Goal: Task Accomplishment & Management: Complete application form

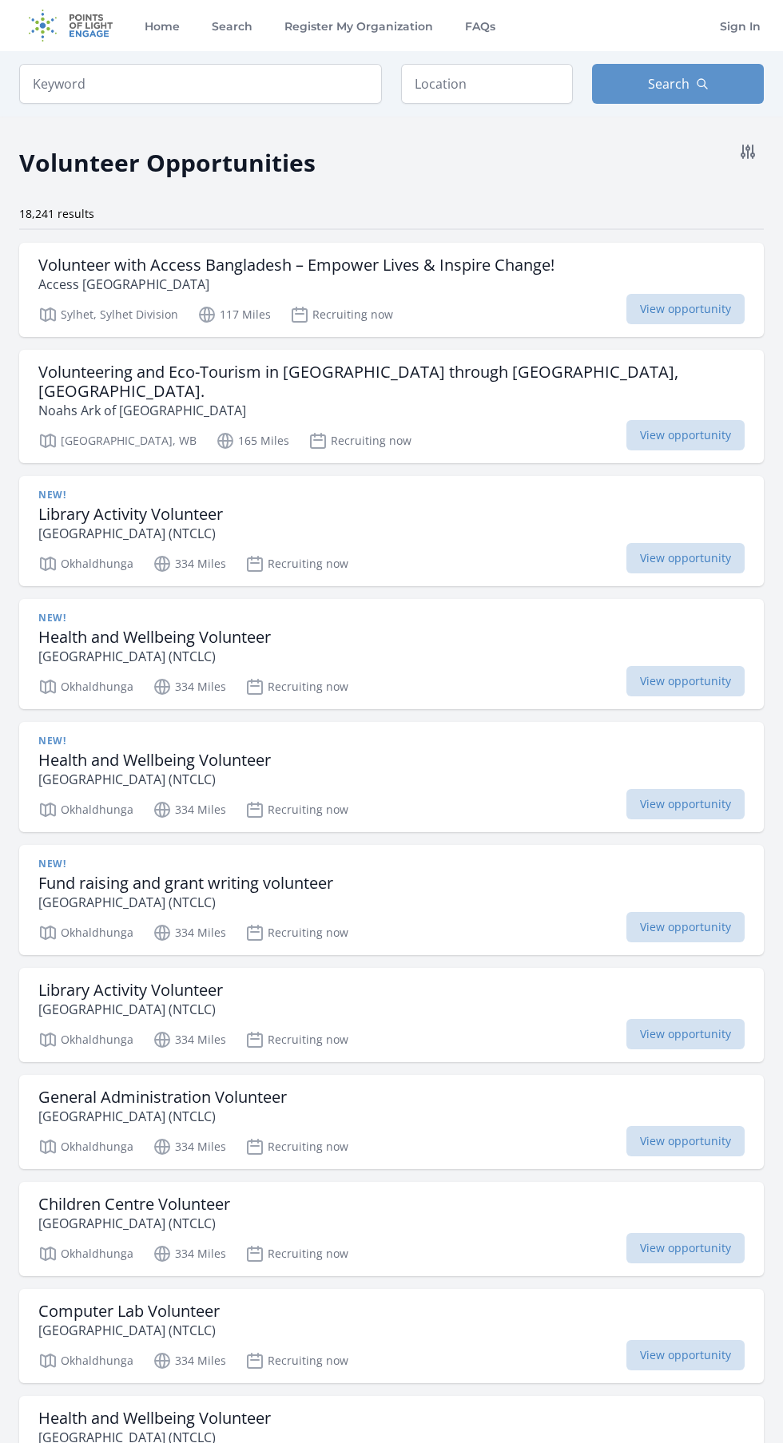
click at [717, 323] on span "View opportunity" at bounding box center [685, 309] width 118 height 30
click at [744, 161] on icon at bounding box center [747, 151] width 19 height 19
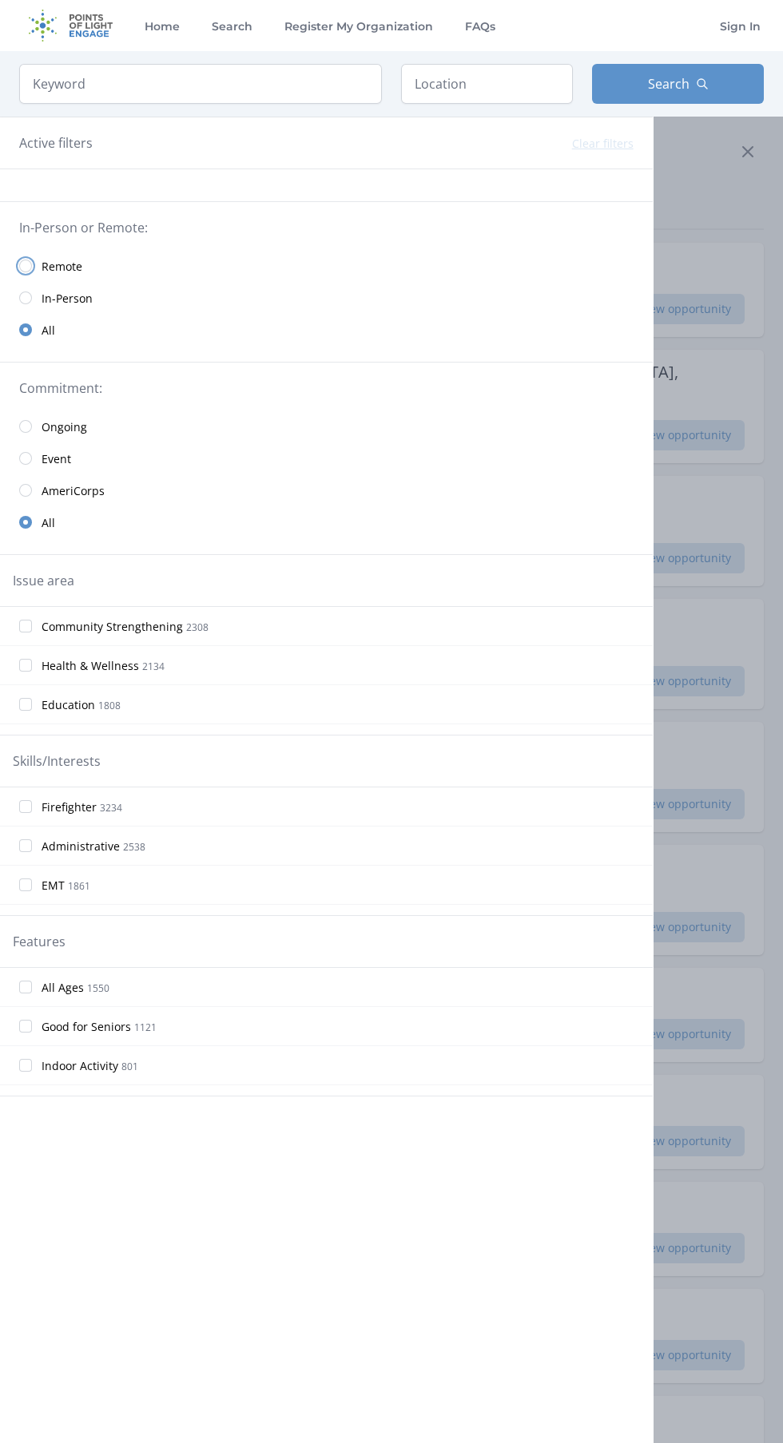
click at [26, 266] on input "radio" at bounding box center [25, 266] width 13 height 13
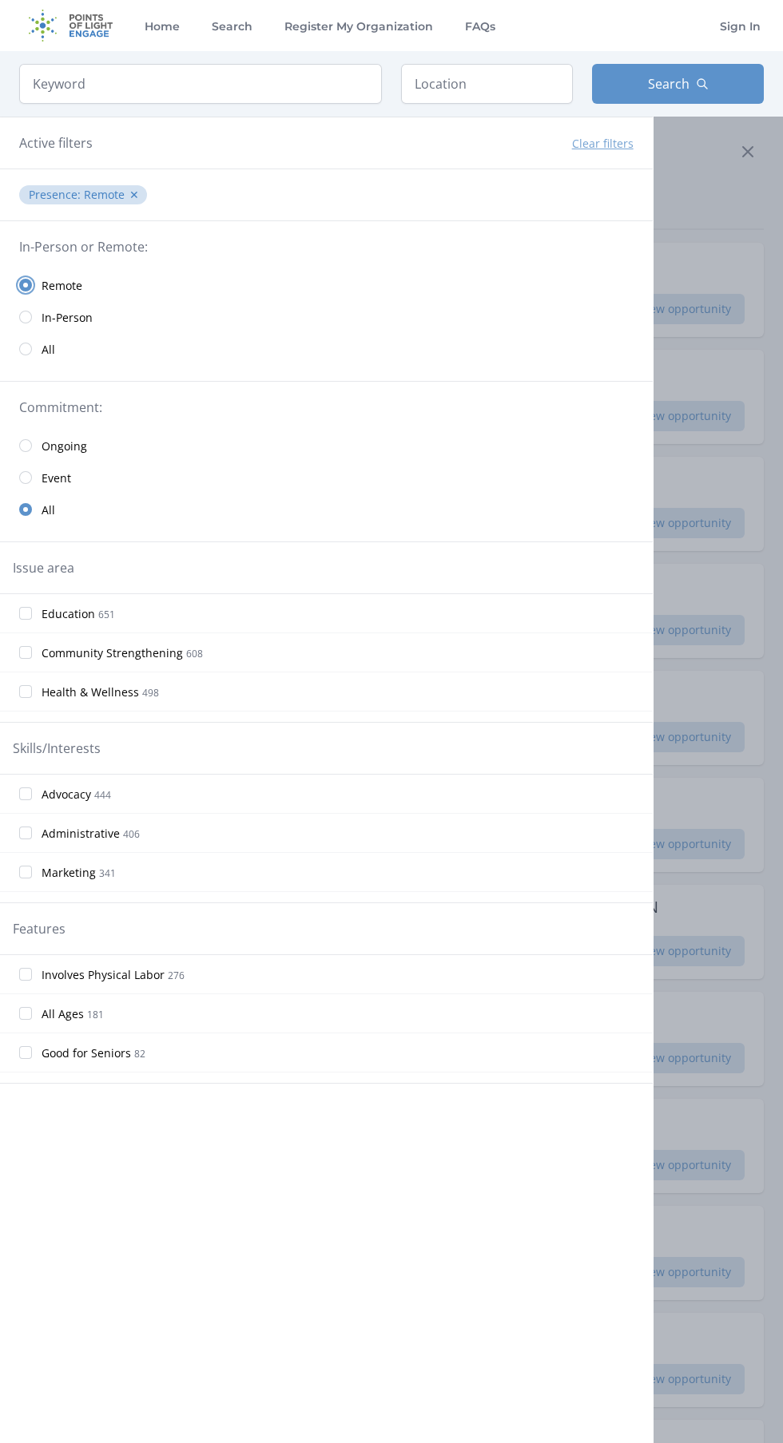
click at [26, 285] on input "radio" at bounding box center [25, 285] width 13 height 13
click at [748, 189] on div at bounding box center [391, 721] width 783 height 1443
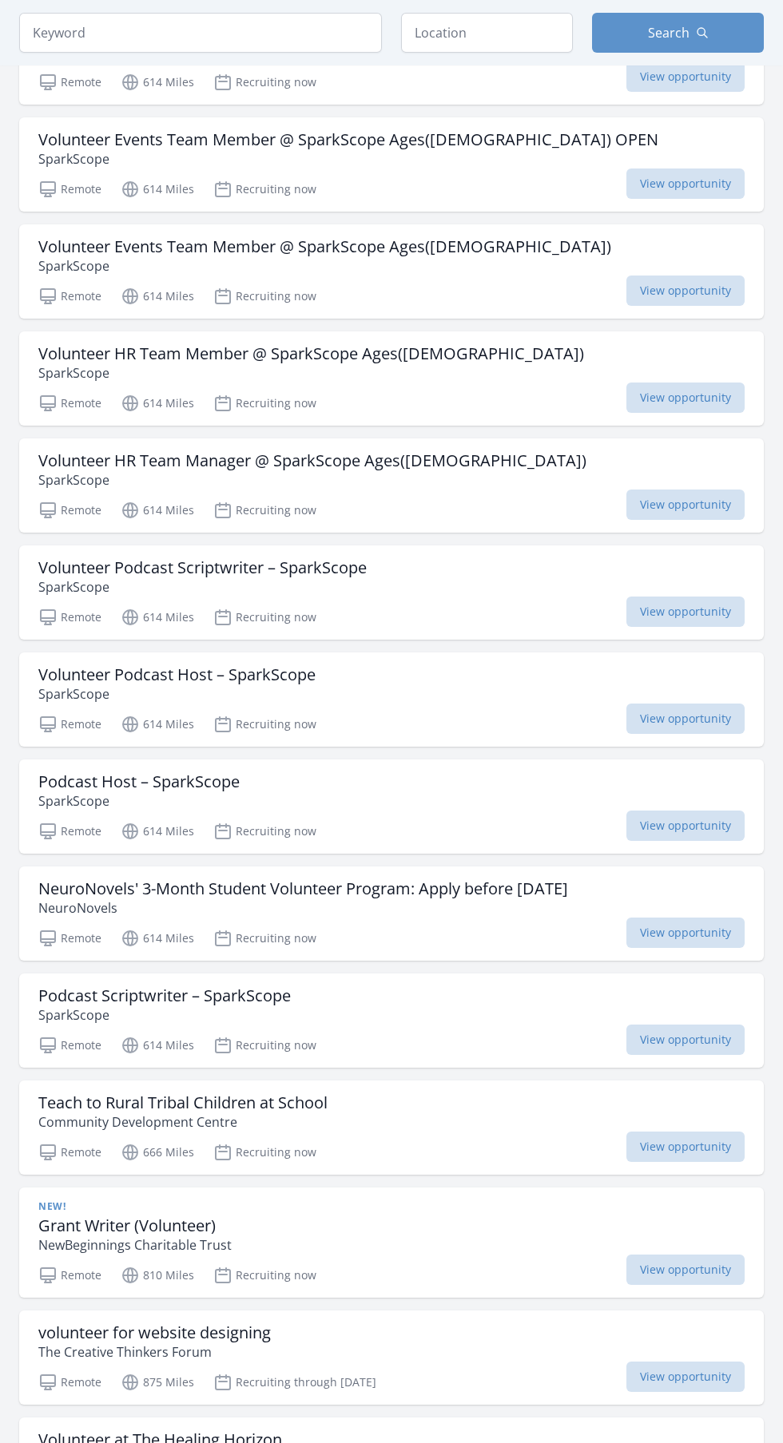
scroll to position [770, 0]
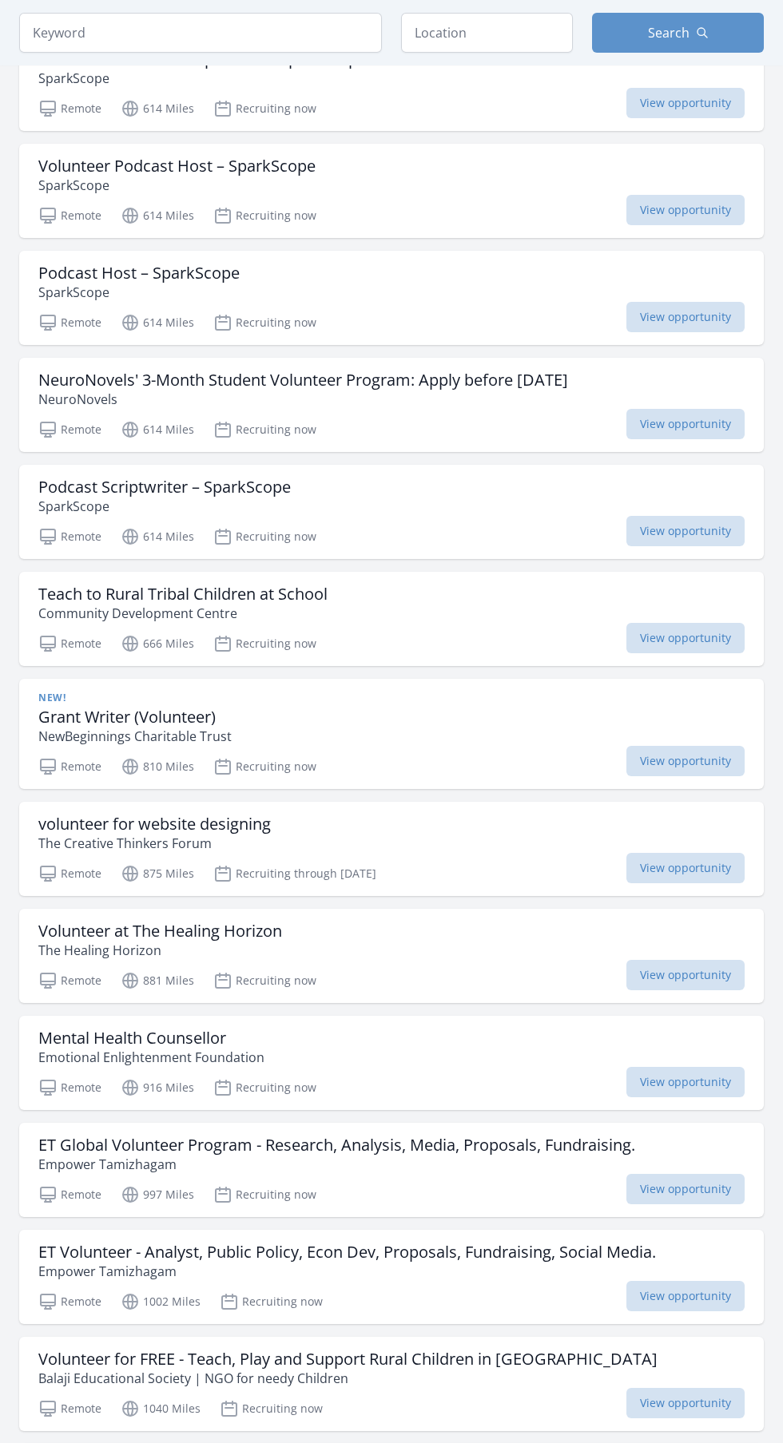
scroll to position [1398, 0]
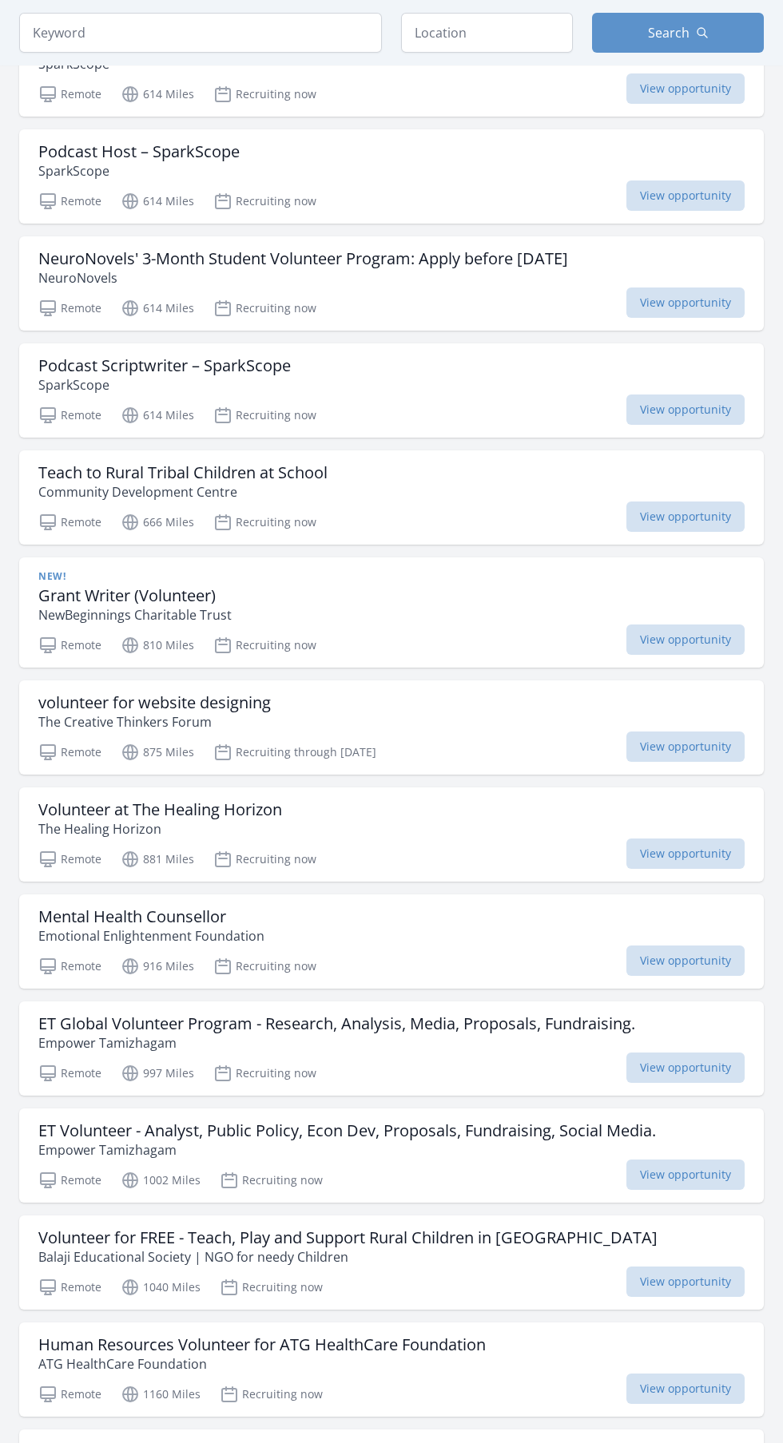
click at [710, 752] on span "View opportunity" at bounding box center [685, 747] width 118 height 30
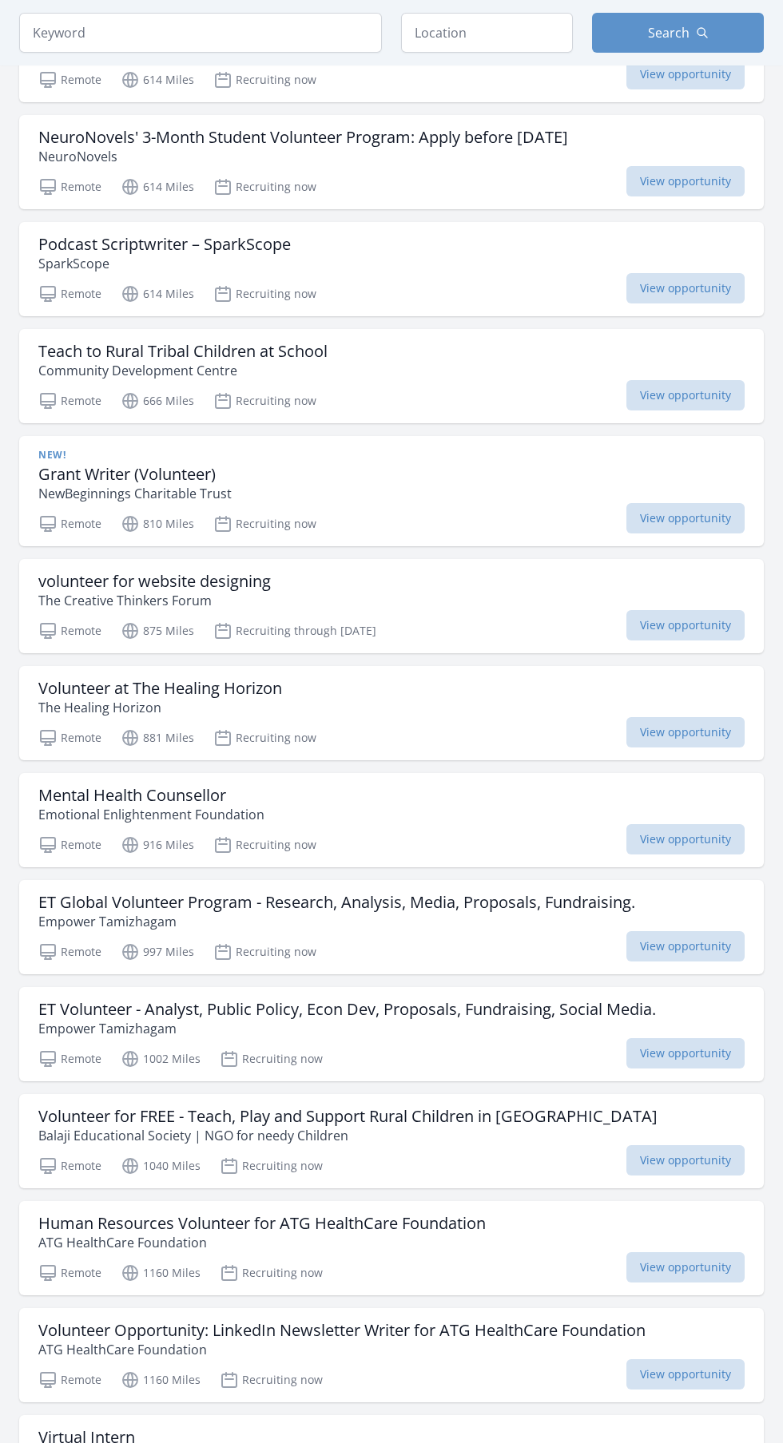
click at [82, 479] on h3 "Grant Writer (Volunteer)" at bounding box center [134, 474] width 193 height 19
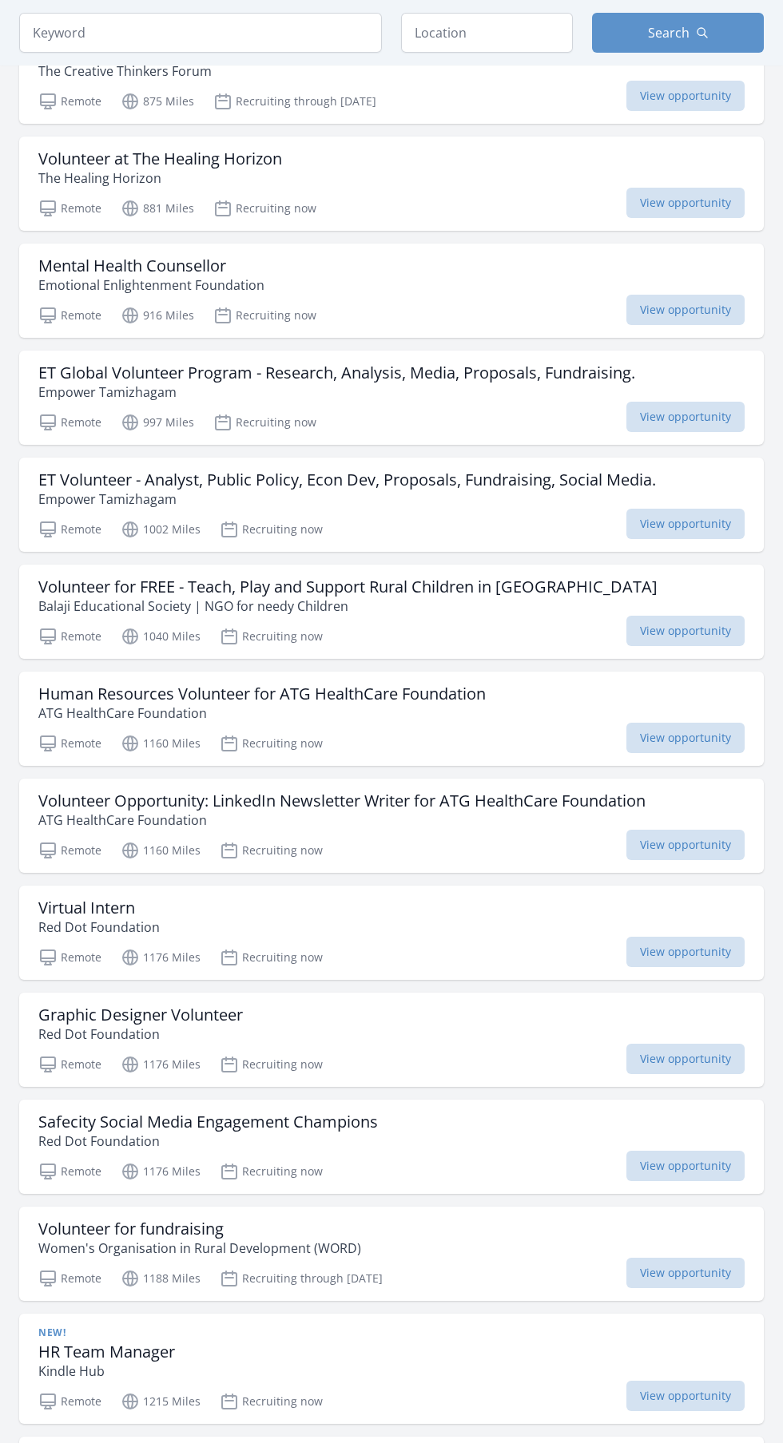
scroll to position [2058, 0]
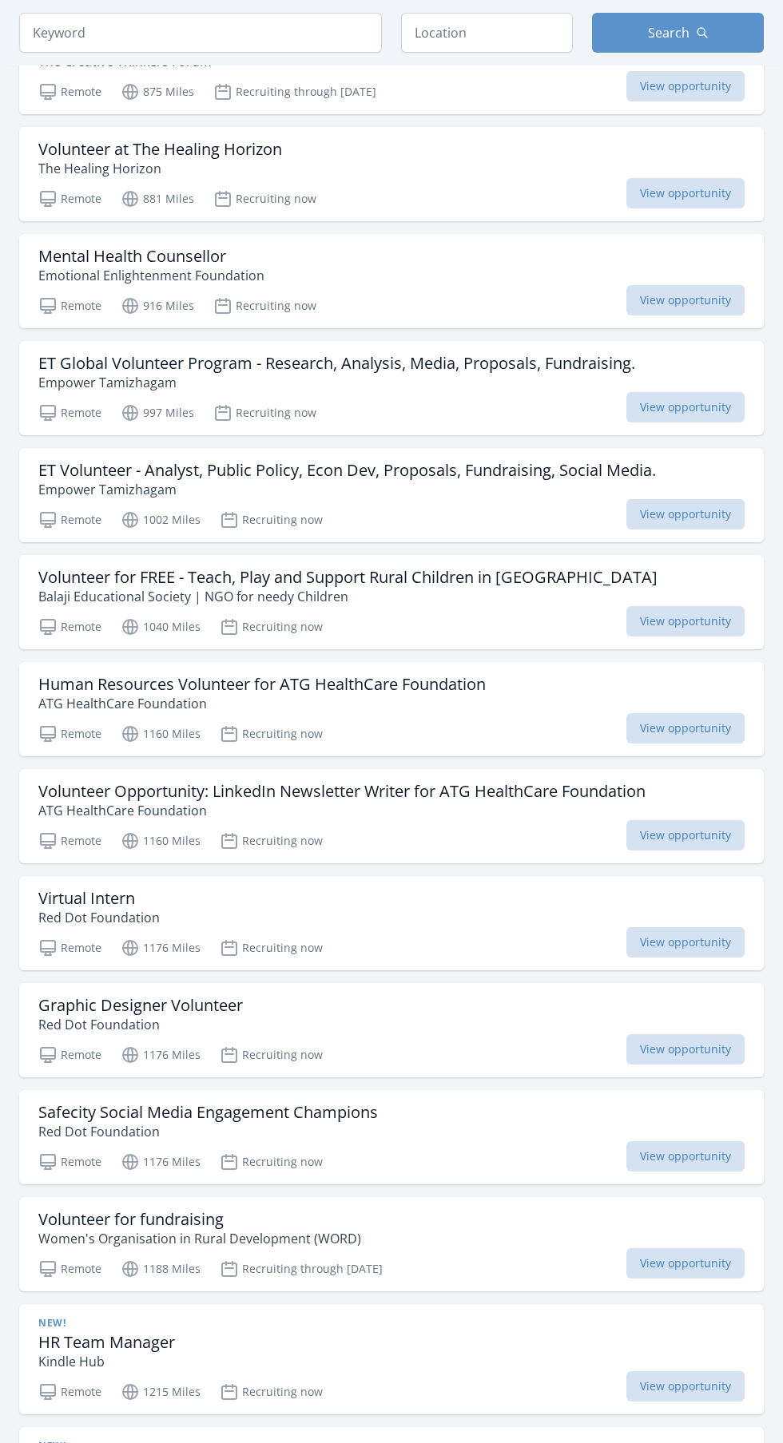
click at [727, 831] on span "View opportunity" at bounding box center [685, 835] width 118 height 30
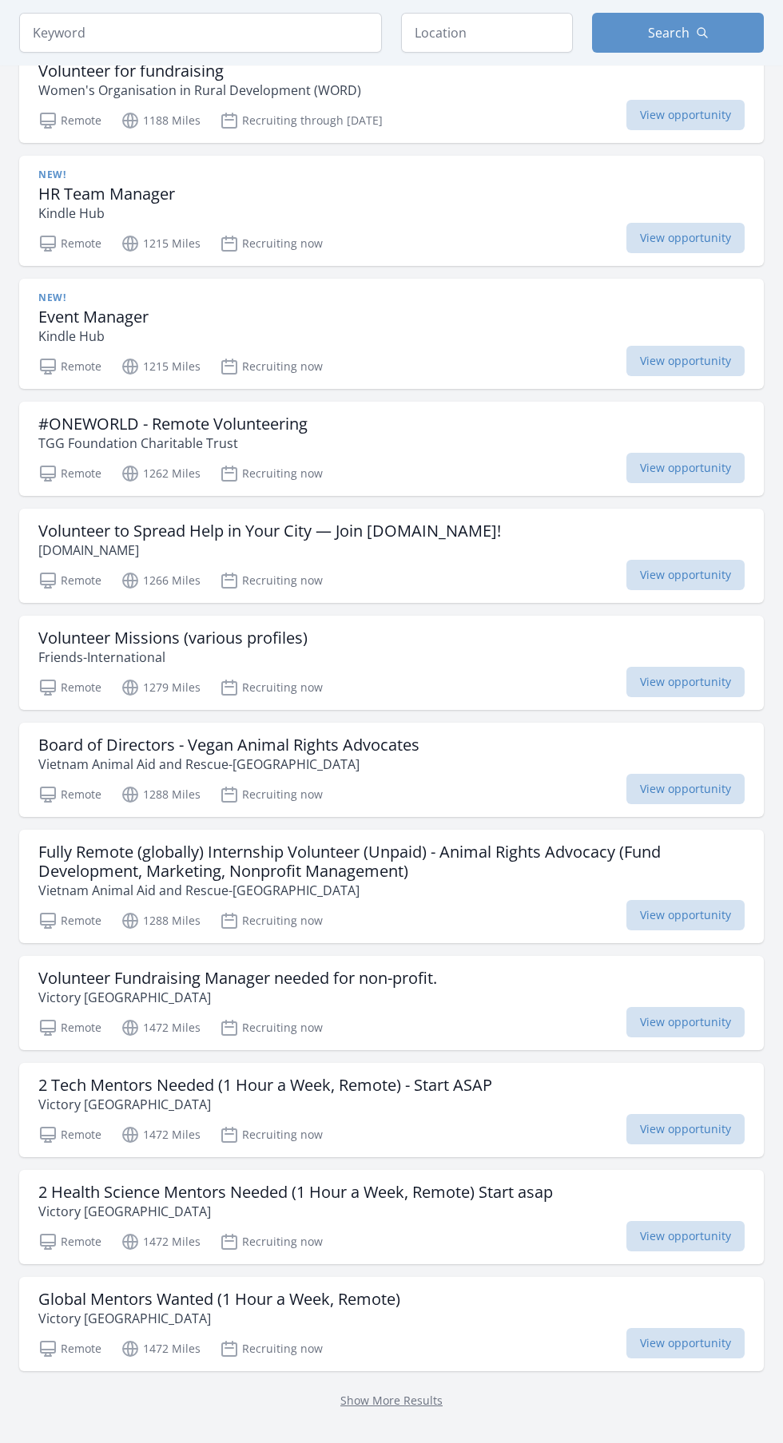
scroll to position [3377, 0]
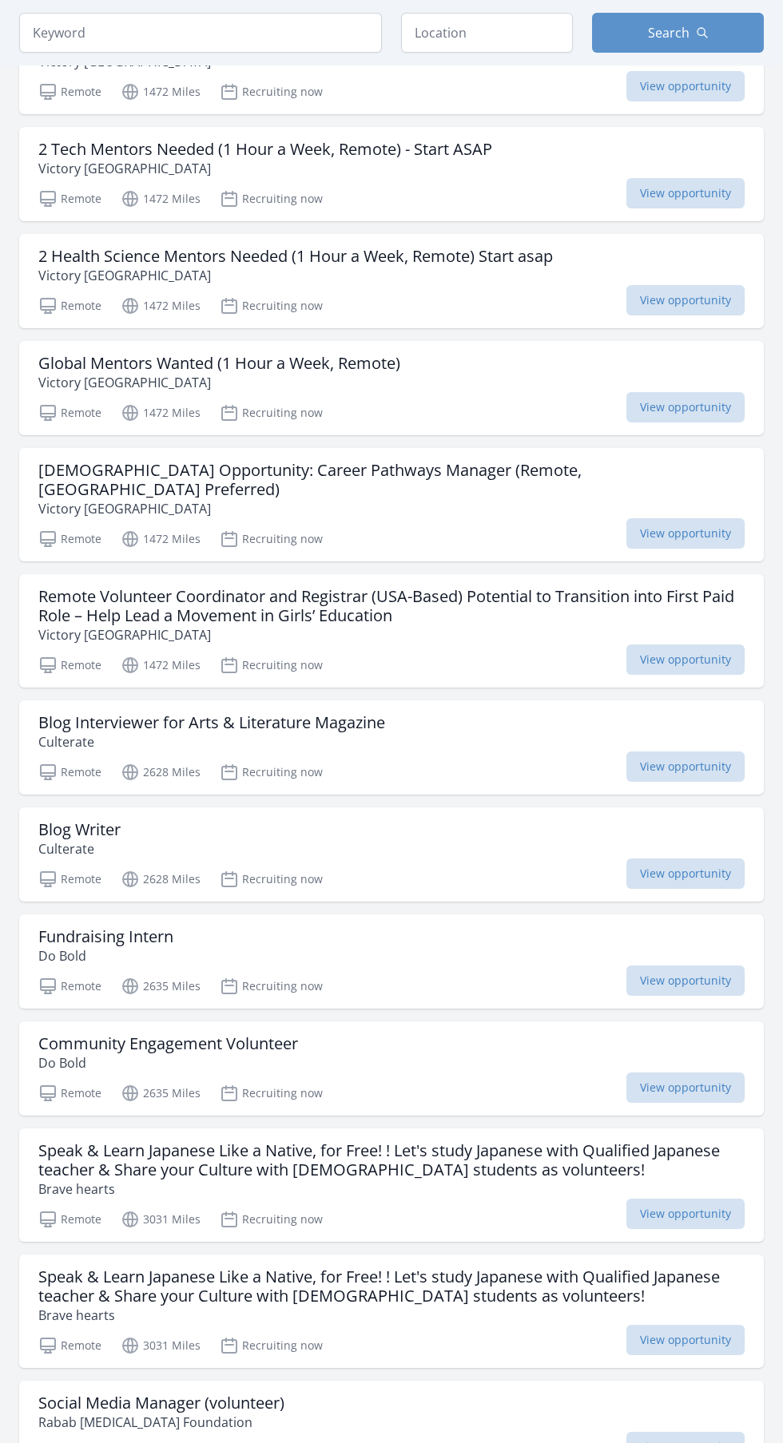
scroll to position [4178, 0]
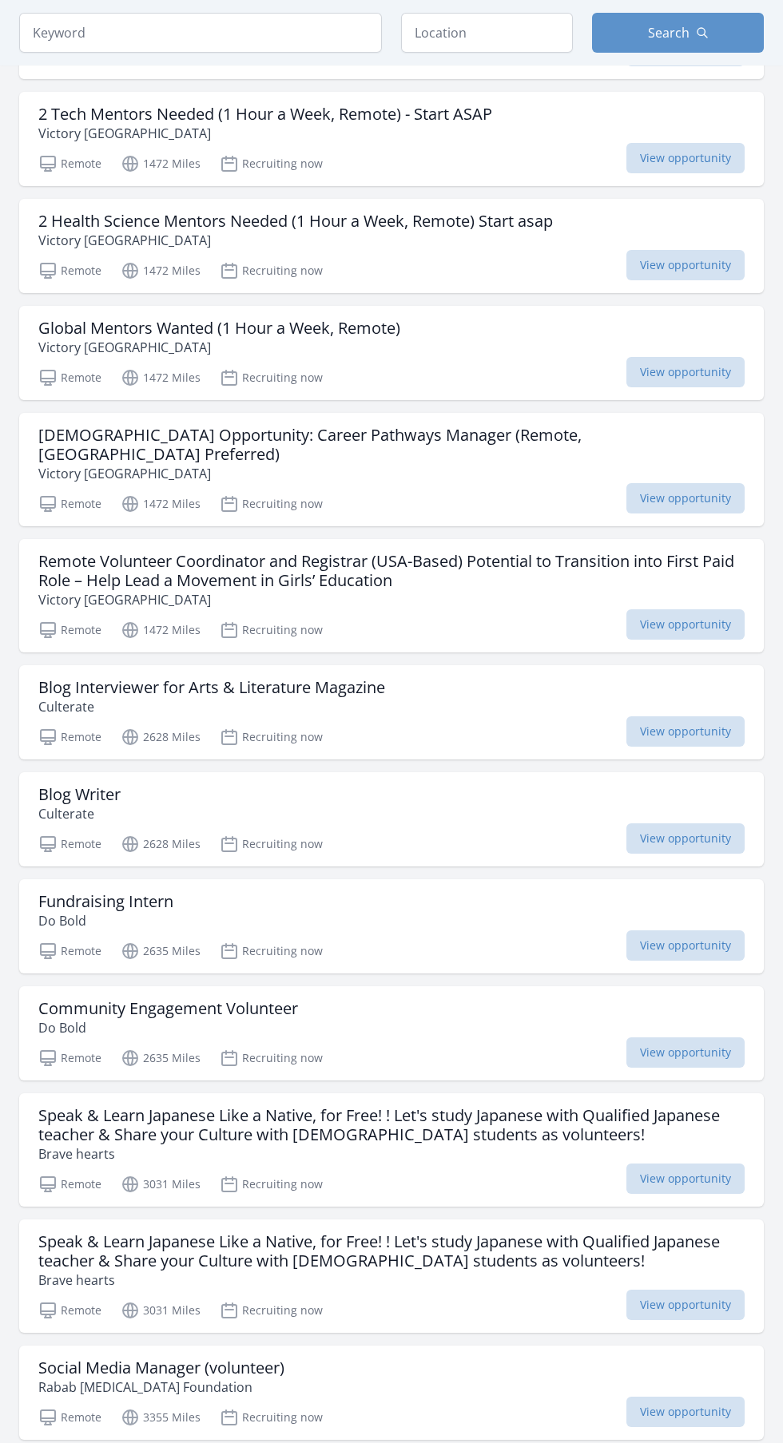
click at [689, 823] on span "View opportunity" at bounding box center [685, 838] width 118 height 30
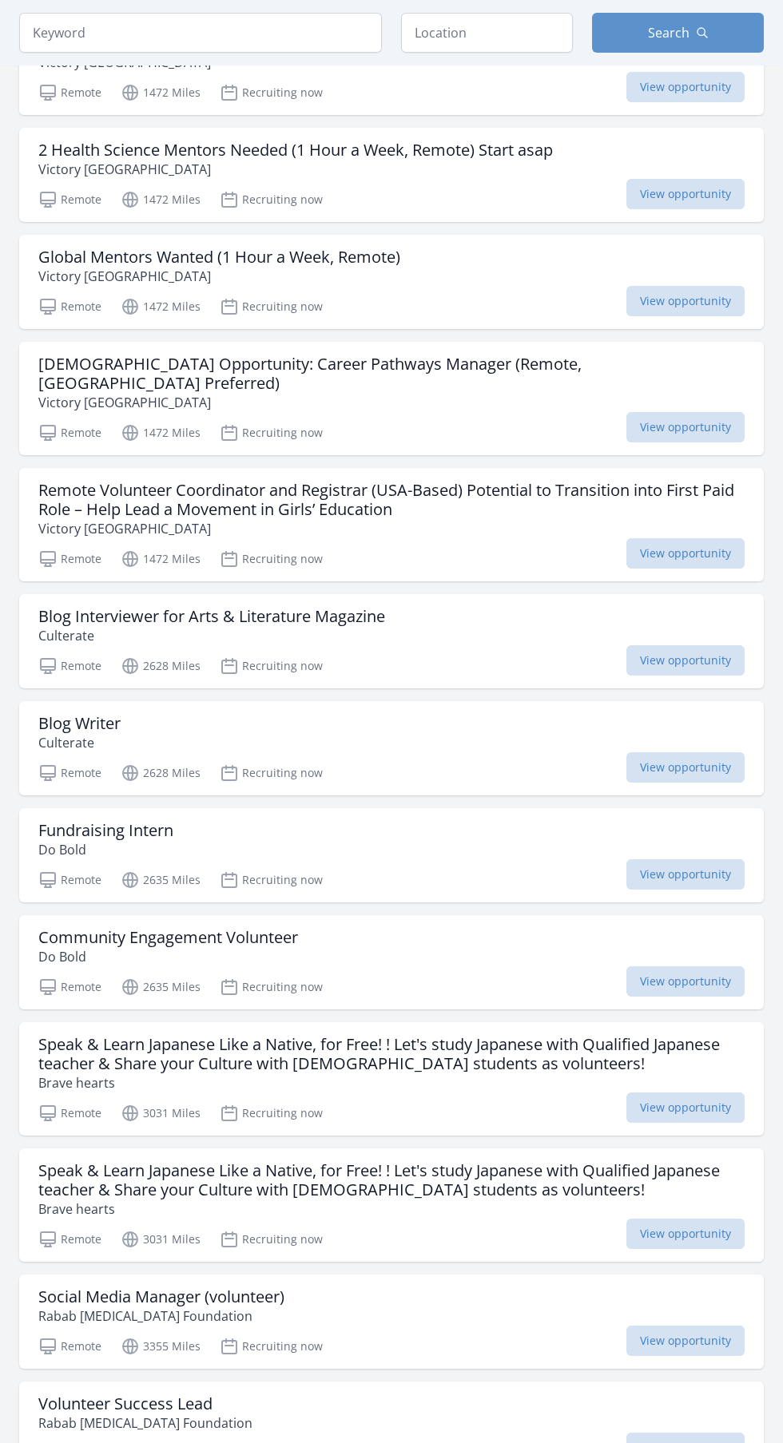
scroll to position [4300, 0]
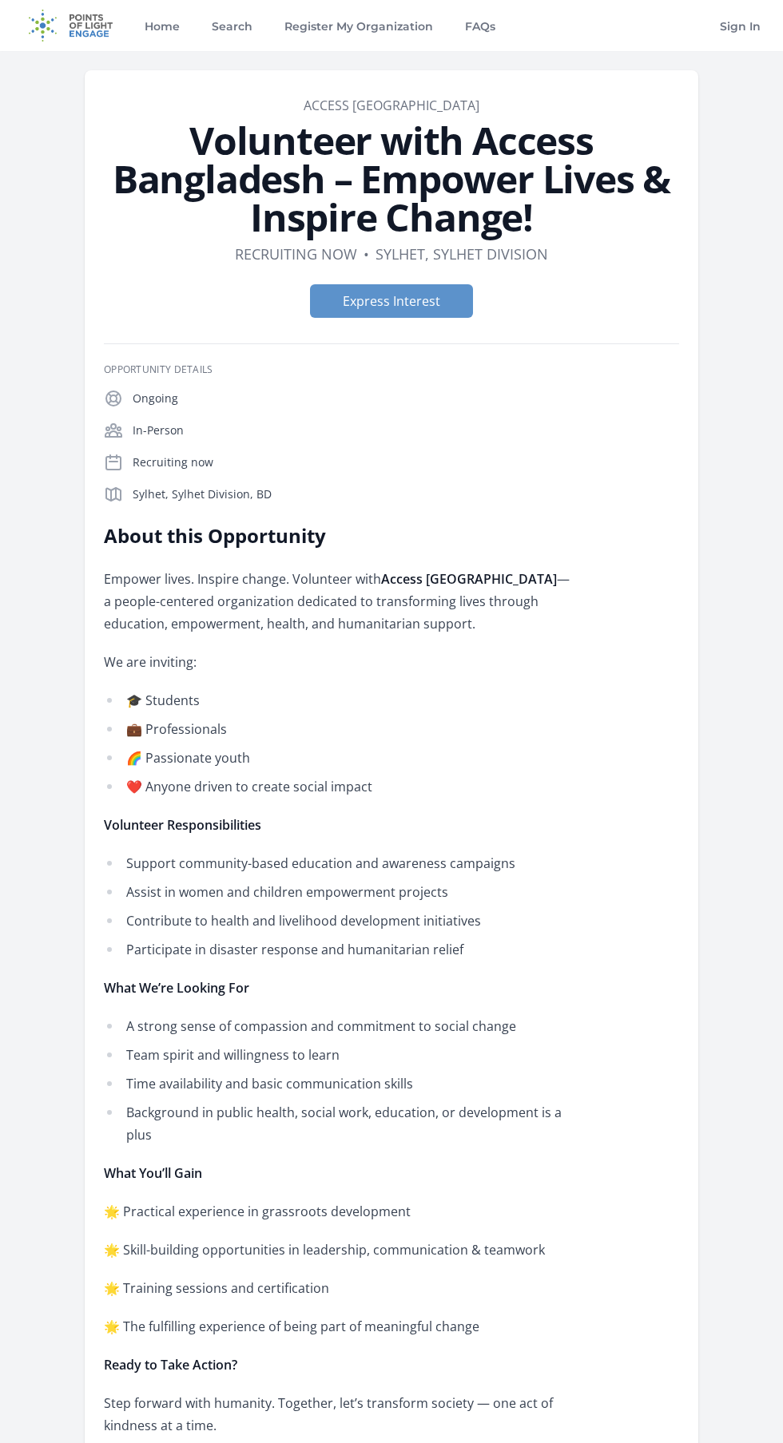
scroll to position [6, 0]
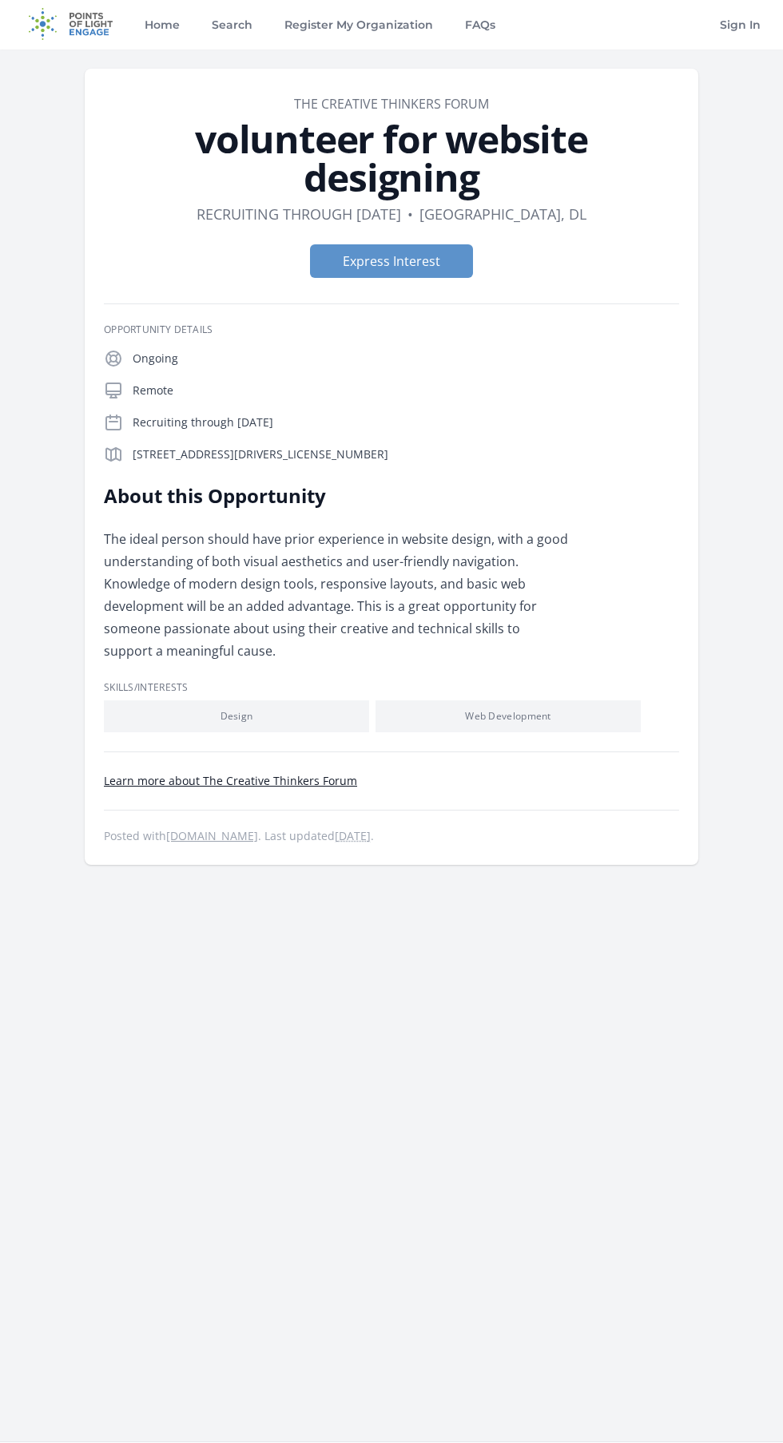
scroll to position [7, 0]
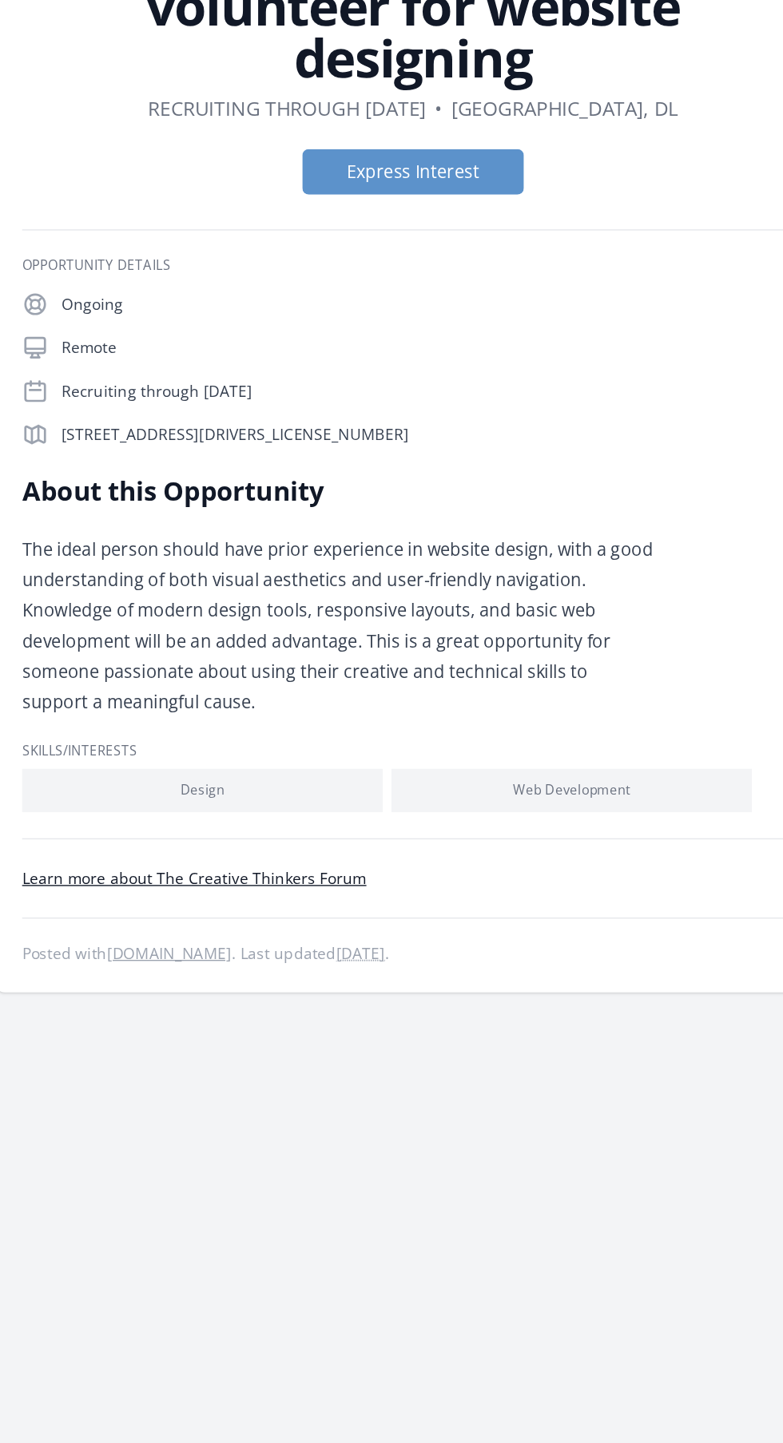
click at [523, 695] on li "Web Development" at bounding box center [507, 711] width 265 height 32
click at [503, 707] on li "Web Development" at bounding box center [507, 711] width 265 height 32
click at [524, 615] on p "The ideal person should have prior experience in website design, with a good un…" at bounding box center [337, 589] width 467 height 134
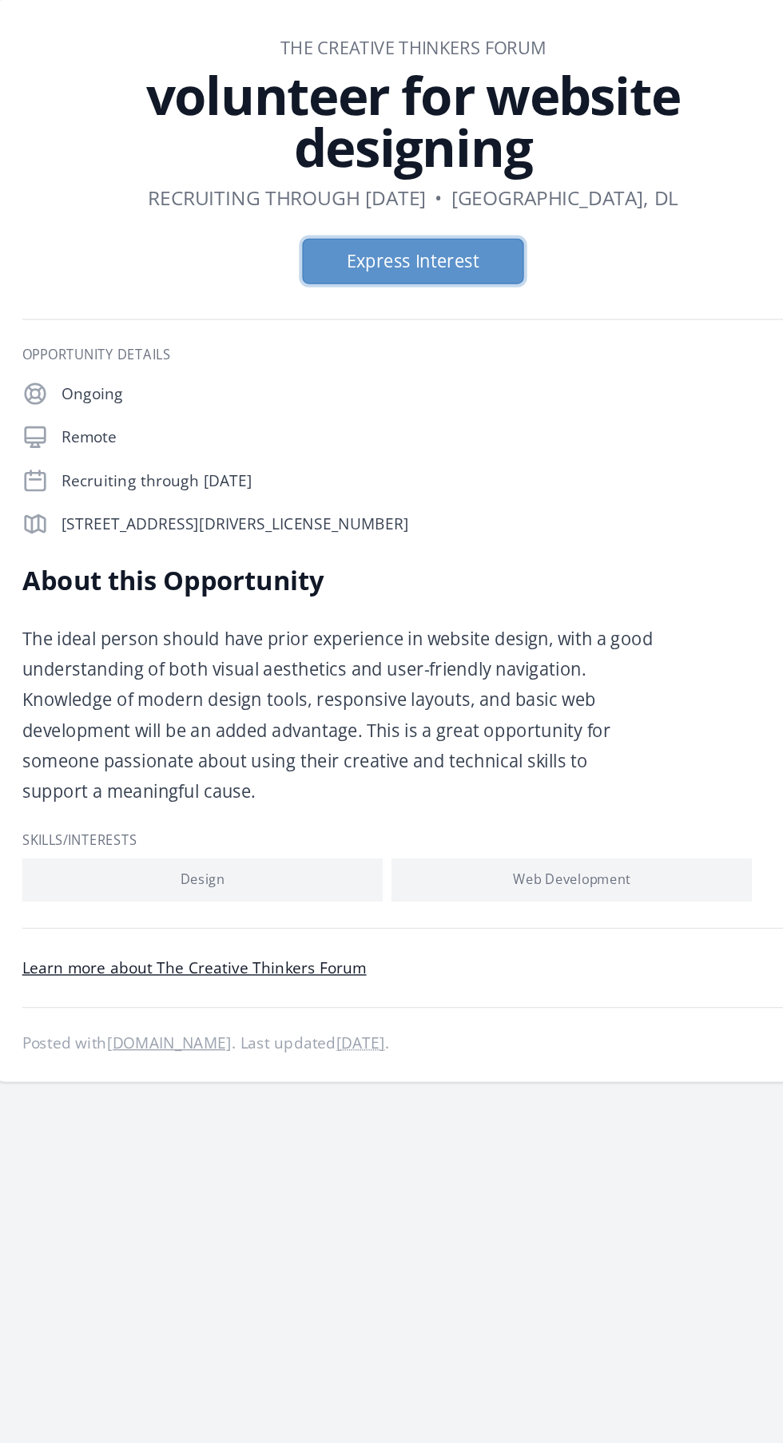
click at [351, 268] on button "Express Interest" at bounding box center [391, 256] width 163 height 34
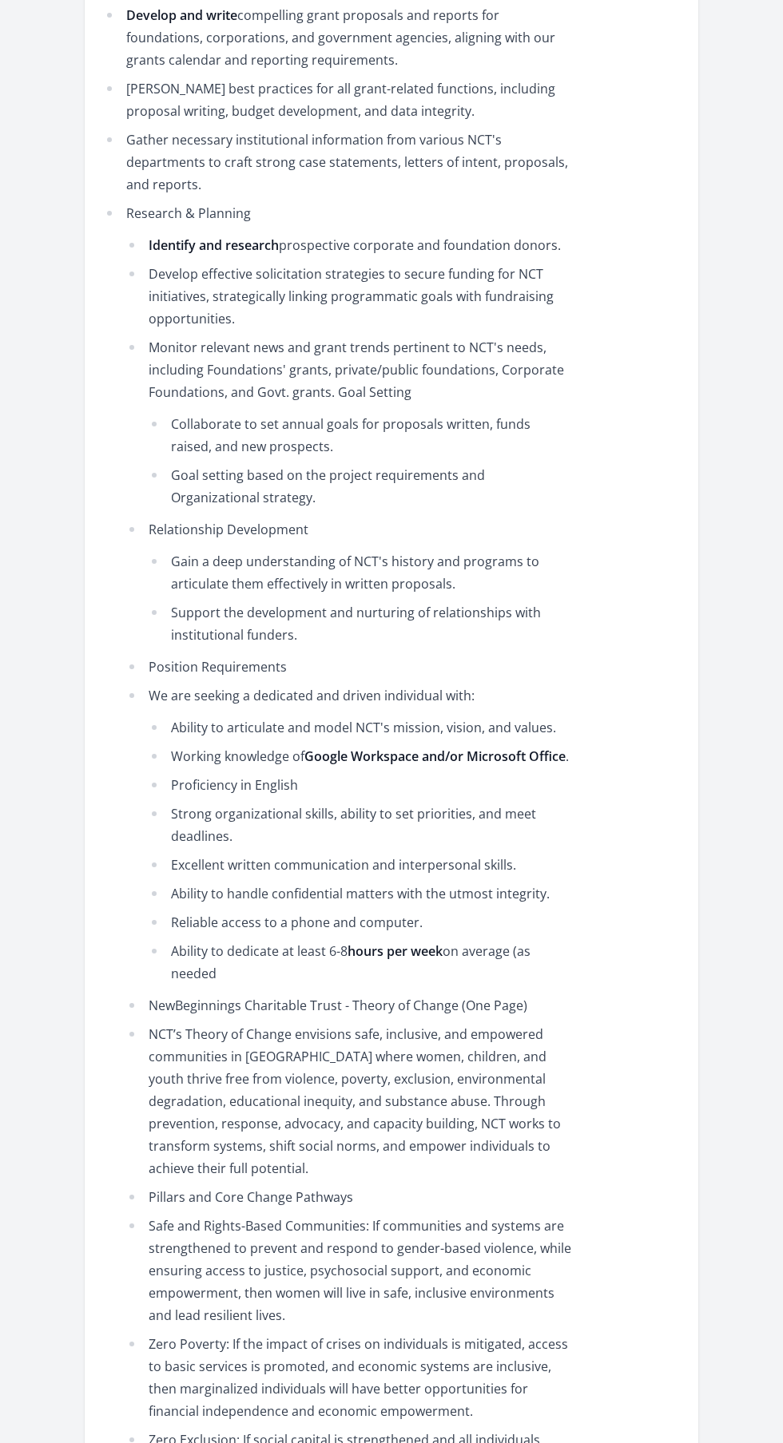
scroll to position [954, 0]
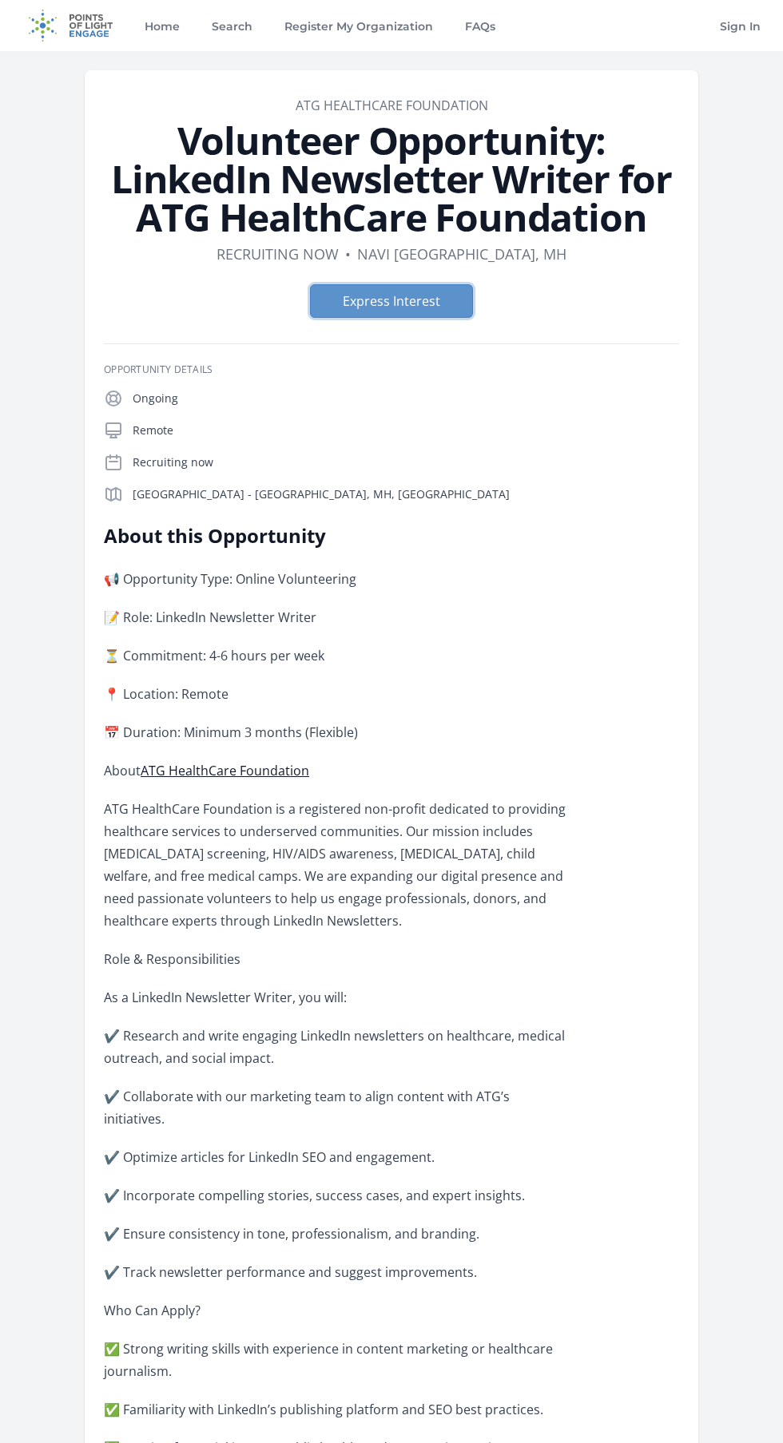
click at [354, 311] on button "Express Interest" at bounding box center [391, 301] width 163 height 34
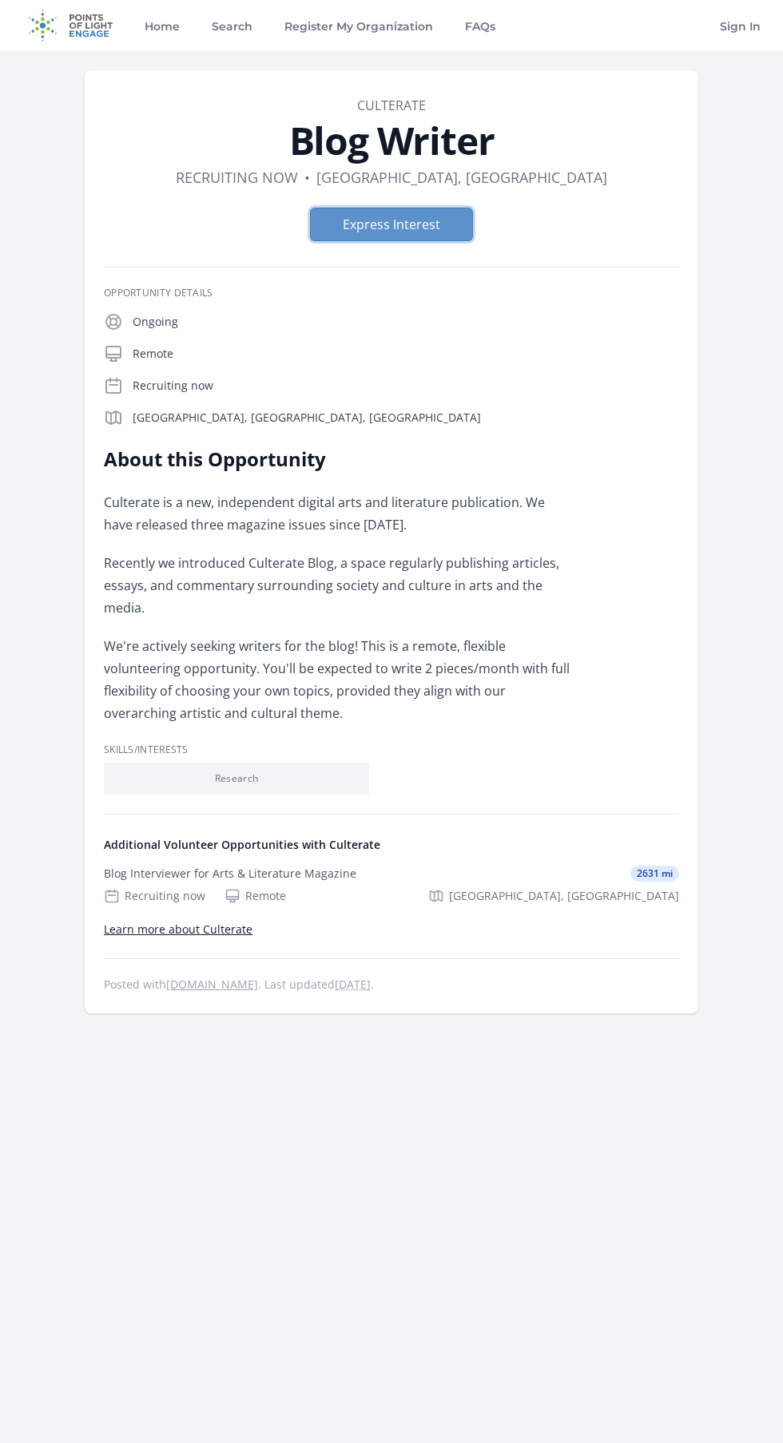
click at [325, 220] on button "Express Interest" at bounding box center [391, 225] width 163 height 34
